Goal: Information Seeking & Learning: Learn about a topic

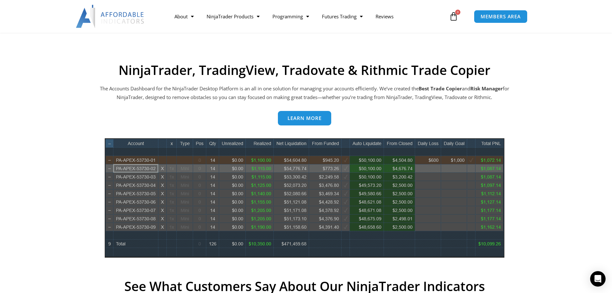
scroll to position [289, 0]
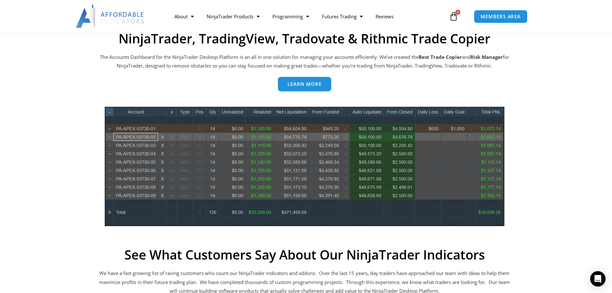
click at [310, 89] on link "Learn more" at bounding box center [304, 84] width 53 height 14
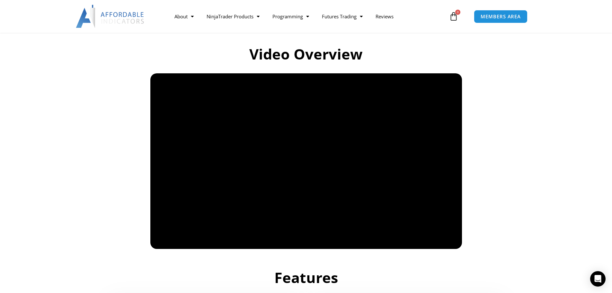
scroll to position [418, 0]
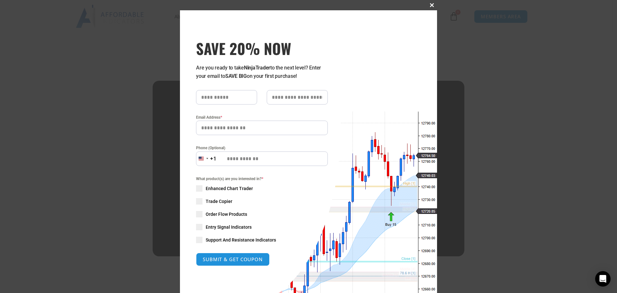
click at [430, 3] on button "Close this module" at bounding box center [432, 5] width 10 height 10
